Goal: Transaction & Acquisition: Download file/media

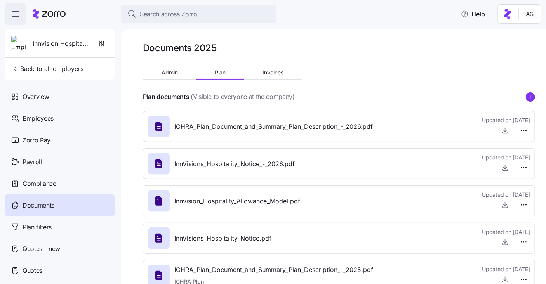
scroll to position [22, 0]
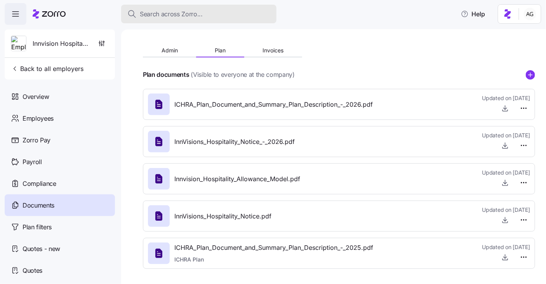
click at [206, 17] on div "Search across Zorro..." at bounding box center [198, 14] width 143 height 10
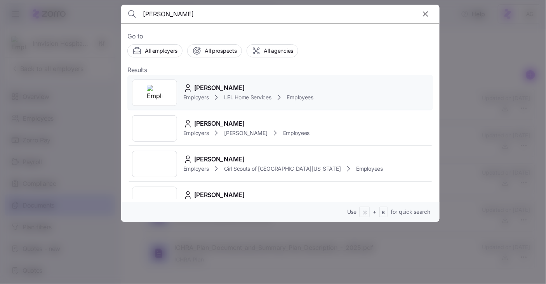
type input "[PERSON_NAME]"
click at [223, 89] on span "[PERSON_NAME]" at bounding box center [219, 88] width 51 height 10
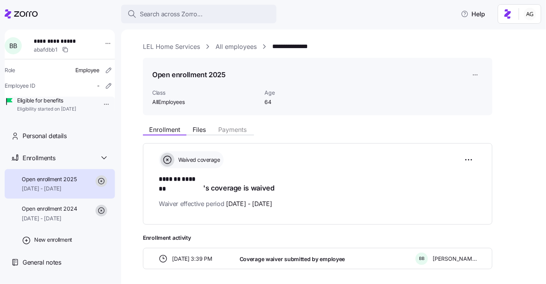
click at [185, 48] on link "LEL Home Services" at bounding box center [171, 47] width 57 height 10
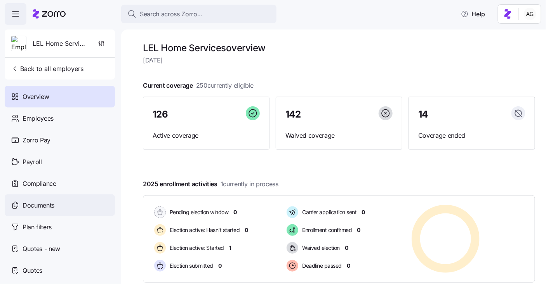
click at [49, 199] on div "Documents" at bounding box center [60, 206] width 110 height 22
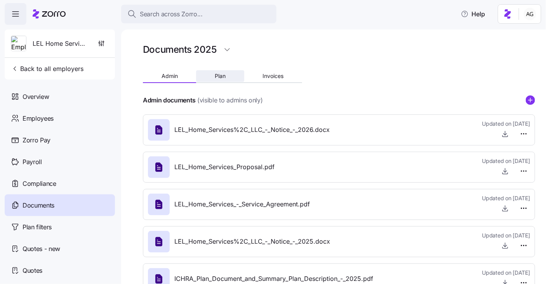
click at [222, 78] on span "Plan" at bounding box center [220, 75] width 11 height 5
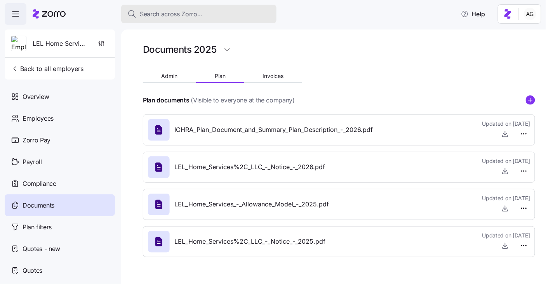
click at [151, 14] on span "Search across Zorro..." at bounding box center [171, 14] width 63 height 10
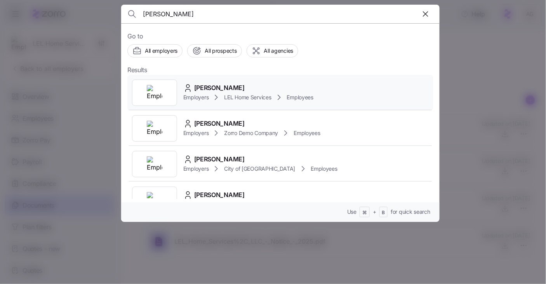
type input "[PERSON_NAME]"
click at [220, 89] on span "[PERSON_NAME]" at bounding box center [219, 88] width 51 height 10
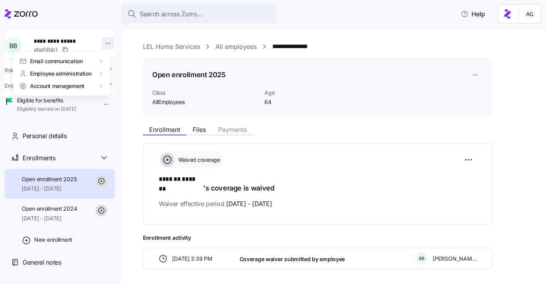
click at [99, 45] on html "**********" at bounding box center [273, 140] width 546 height 280
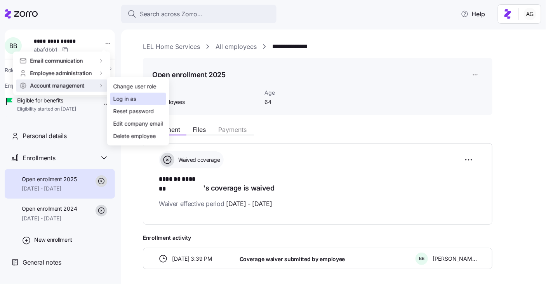
click at [123, 96] on div "Log in as" at bounding box center [124, 99] width 23 height 9
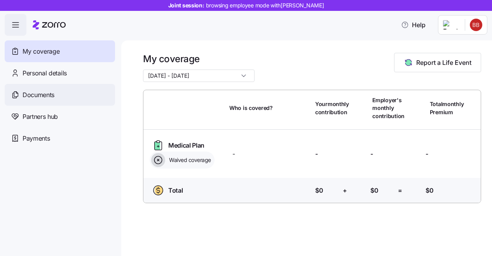
click at [63, 98] on div "Documents" at bounding box center [60, 95] width 110 height 22
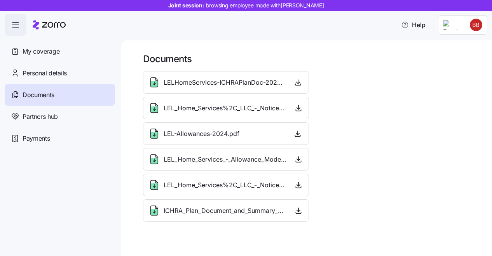
click at [248, 84] on span "LELHomeServices-ICHRAPlanDoc-2024.pdf" at bounding box center [225, 83] width 122 height 10
click at [295, 107] on icon "button" at bounding box center [299, 108] width 8 height 8
click at [296, 182] on icon "button" at bounding box center [299, 185] width 8 height 8
